Goal: Task Accomplishment & Management: Use online tool/utility

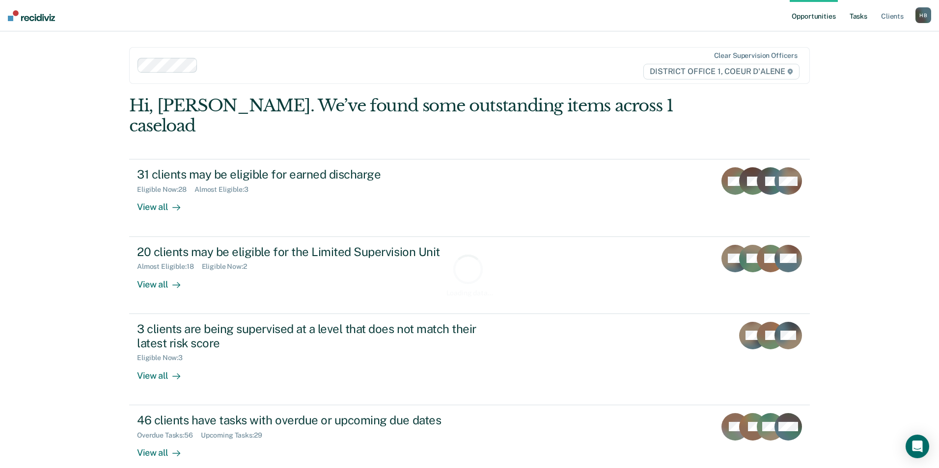
click at [860, 18] on link "Tasks" at bounding box center [858, 15] width 22 height 31
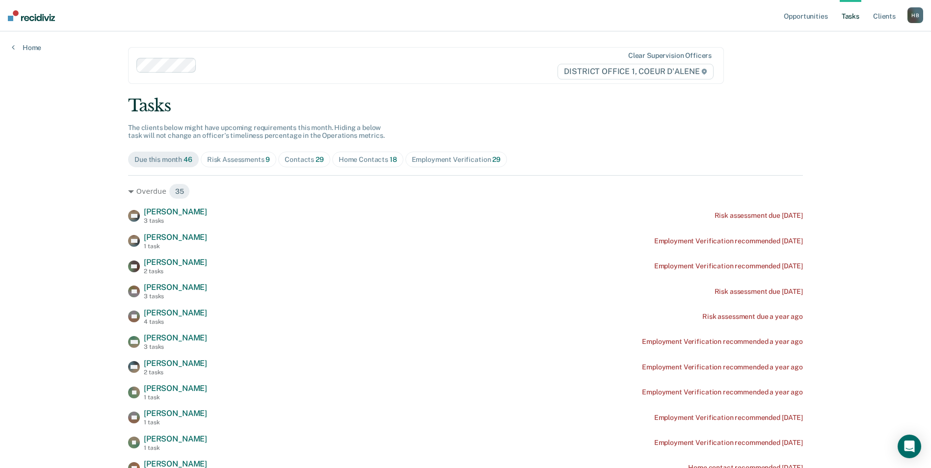
click at [305, 167] on span "Contacts 29" at bounding box center [304, 160] width 52 height 16
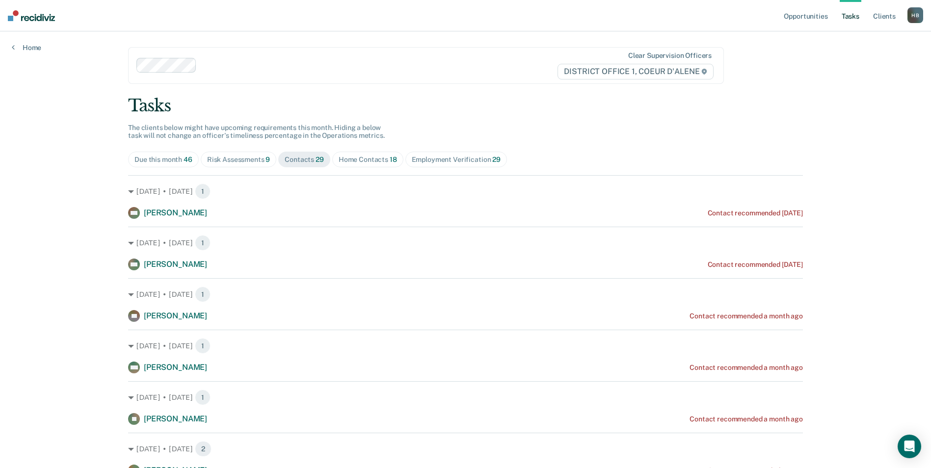
click at [359, 162] on div "Home Contacts 18" at bounding box center [368, 160] width 58 height 8
click at [314, 163] on div "Contacts 29" at bounding box center [304, 160] width 39 height 8
